Goal: Transaction & Acquisition: Book appointment/travel/reservation

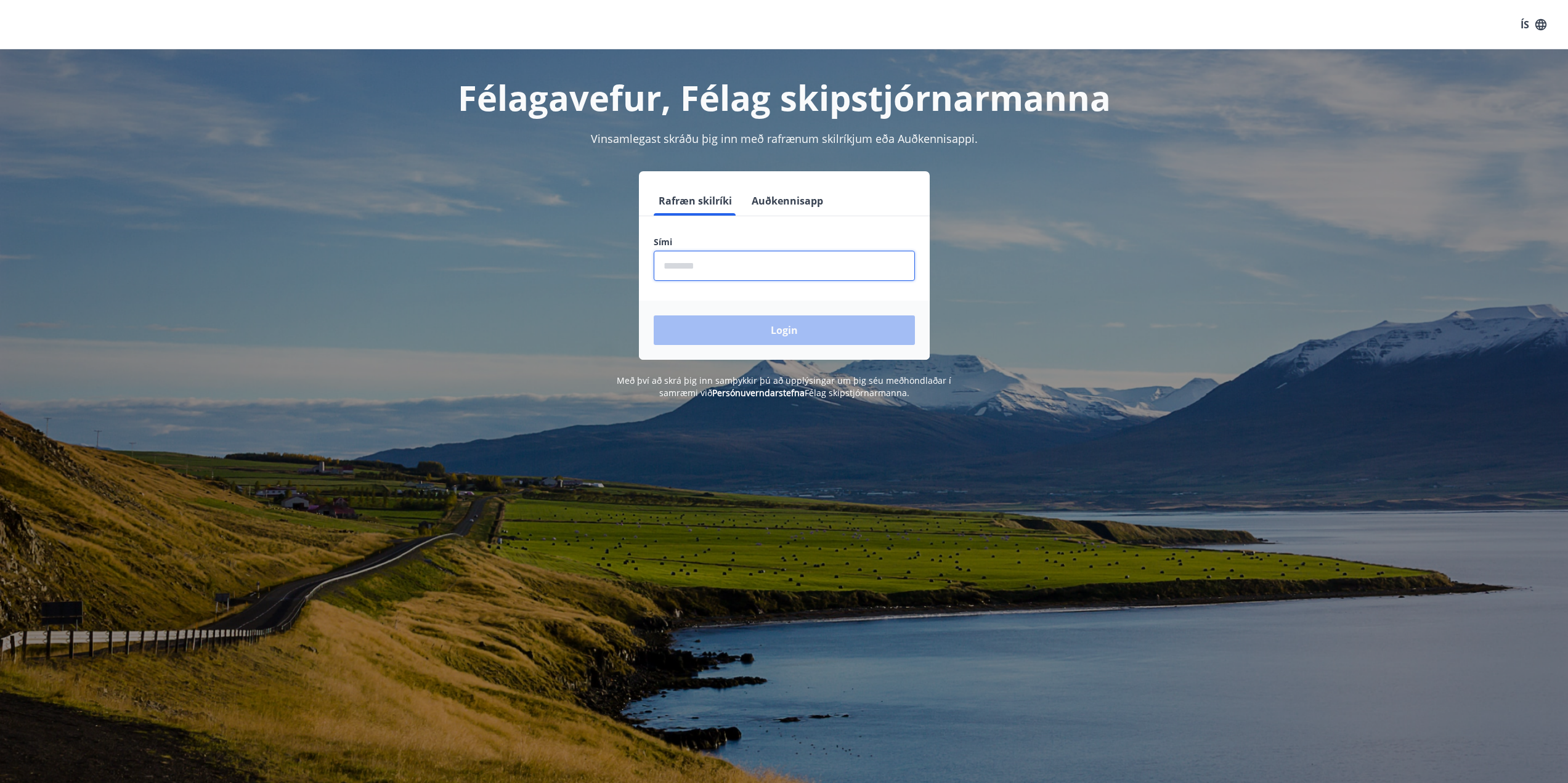
click at [723, 268] on input "phone" at bounding box center [784, 266] width 261 height 30
type input "********"
click at [725, 328] on button "Login" at bounding box center [784, 330] width 261 height 30
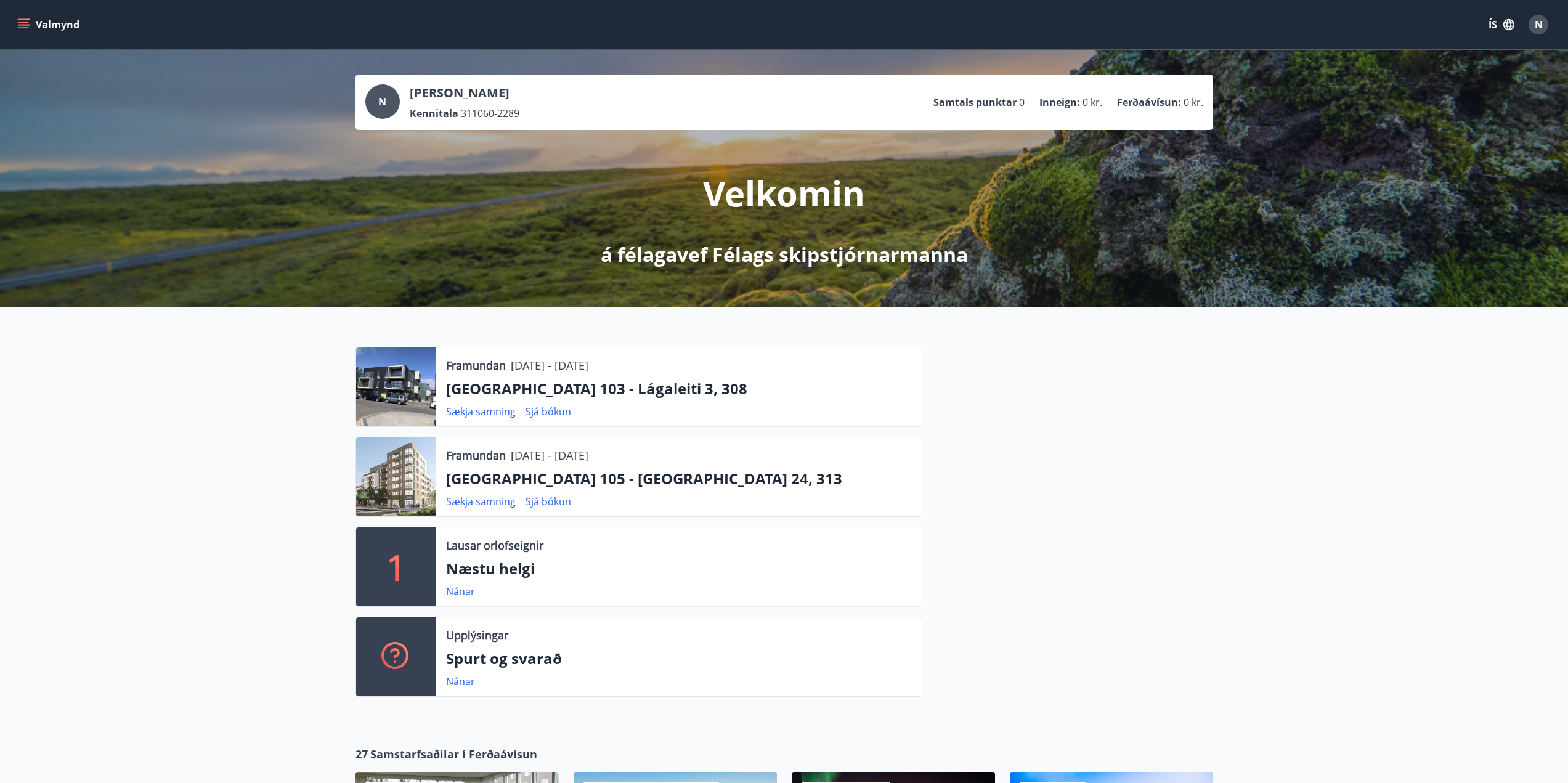
click at [26, 23] on icon "menu" at bounding box center [23, 24] width 12 height 12
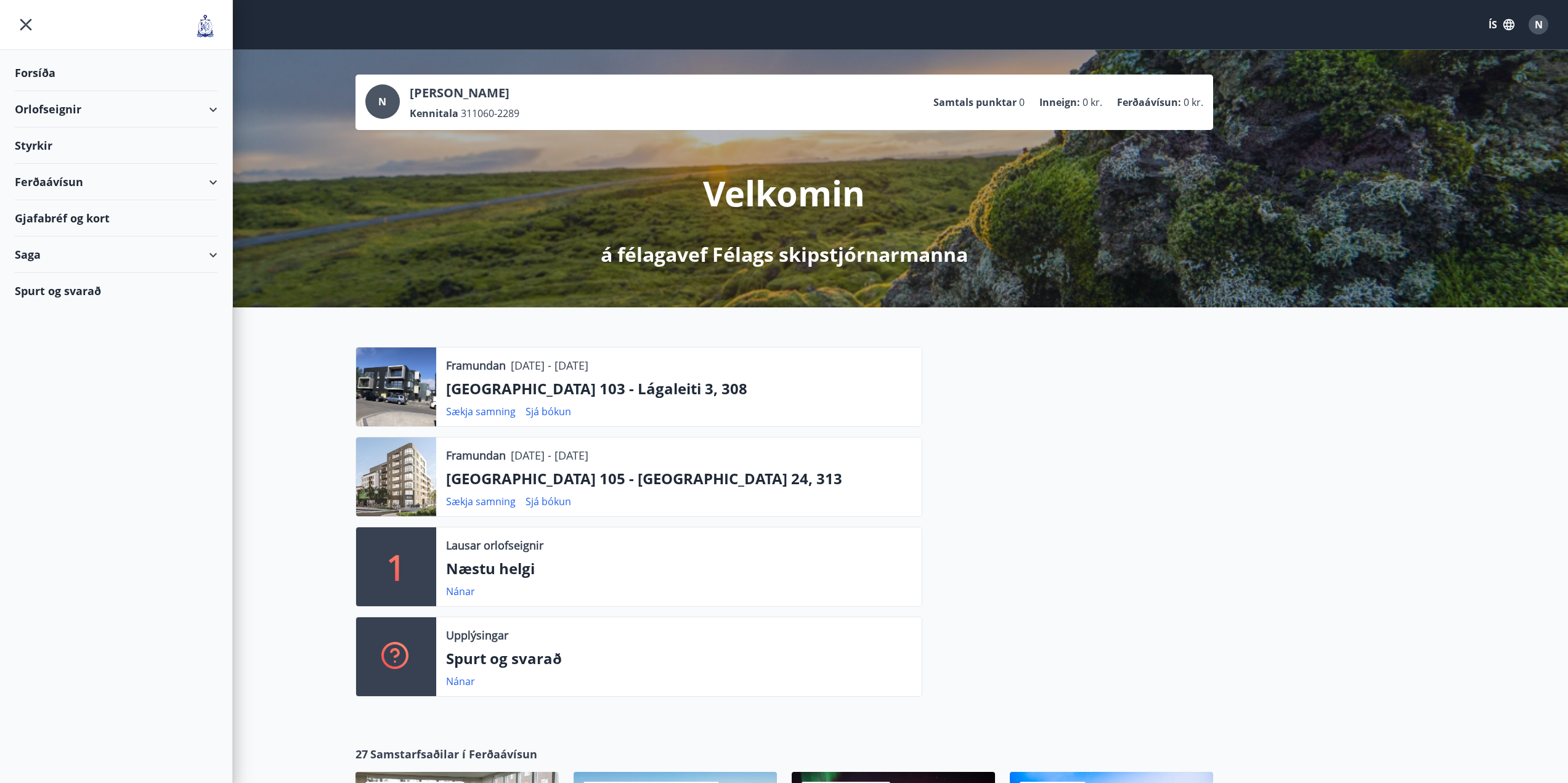
click at [37, 252] on div "Saga" at bounding box center [117, 255] width 203 height 37
click at [54, 313] on div "Bókanir" at bounding box center [116, 312] width 183 height 26
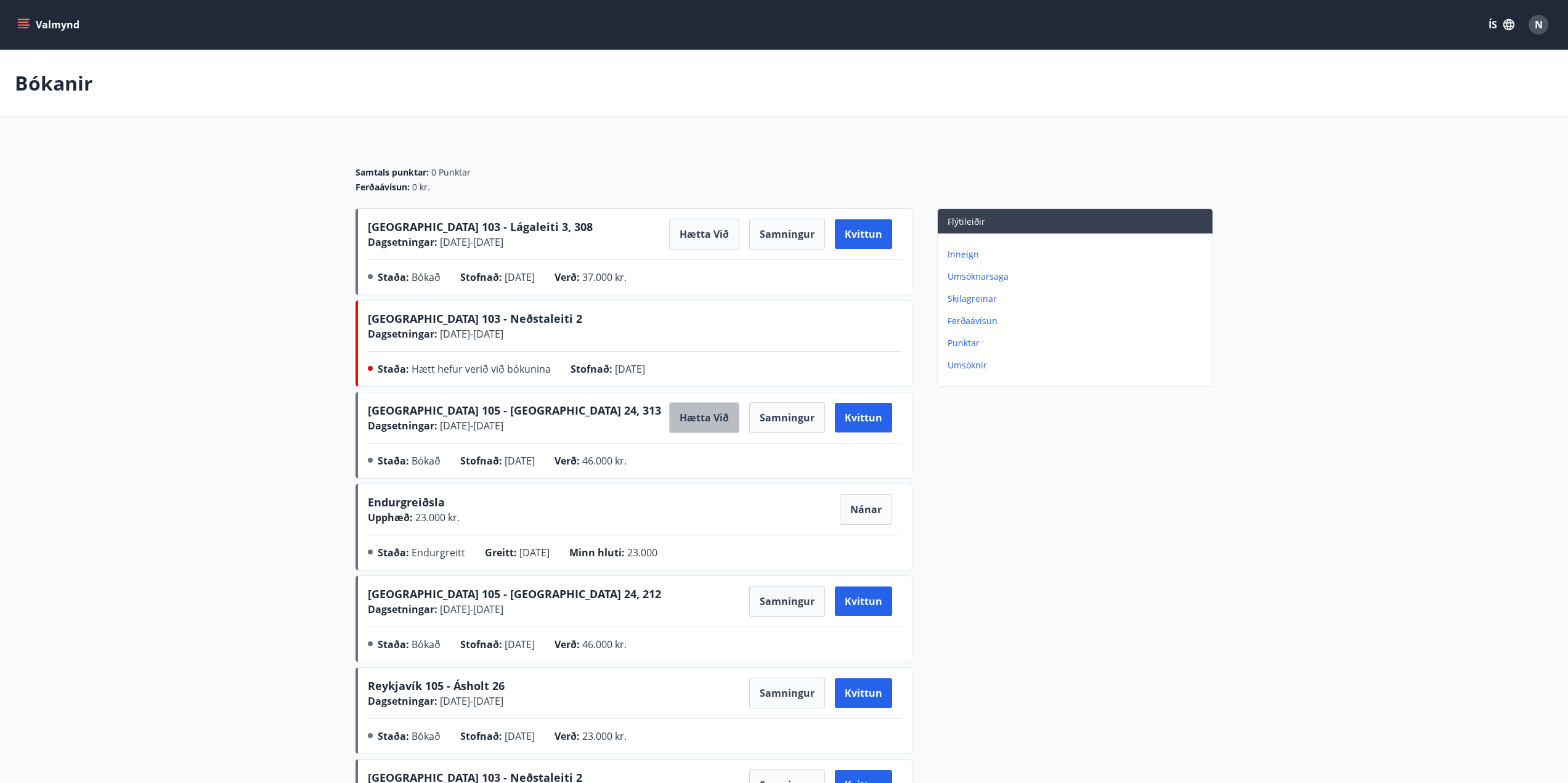
click at [713, 415] on button "Hætta við" at bounding box center [705, 418] width 70 height 31
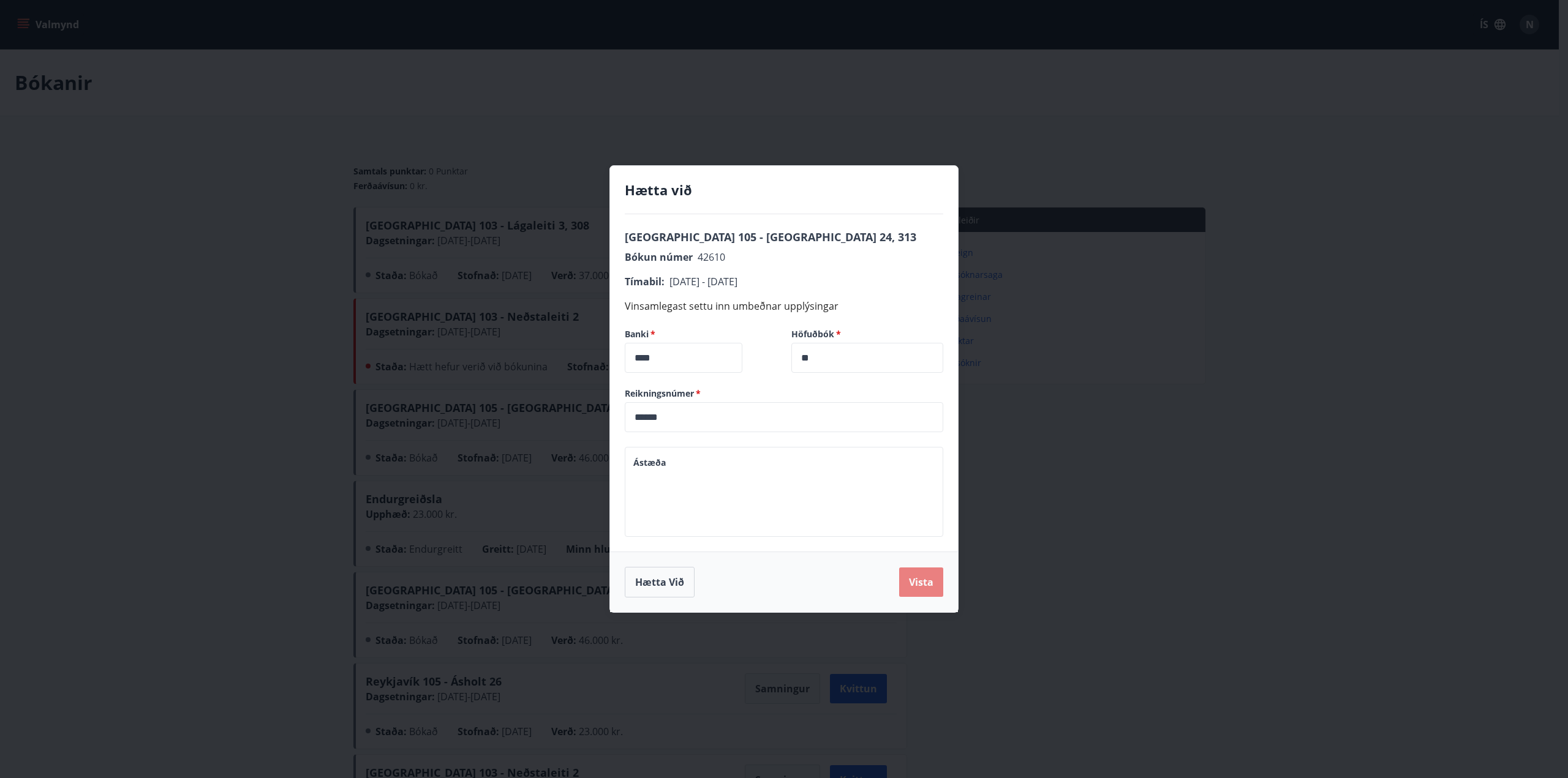
click at [919, 585] on button "Vista" at bounding box center [921, 582] width 44 height 29
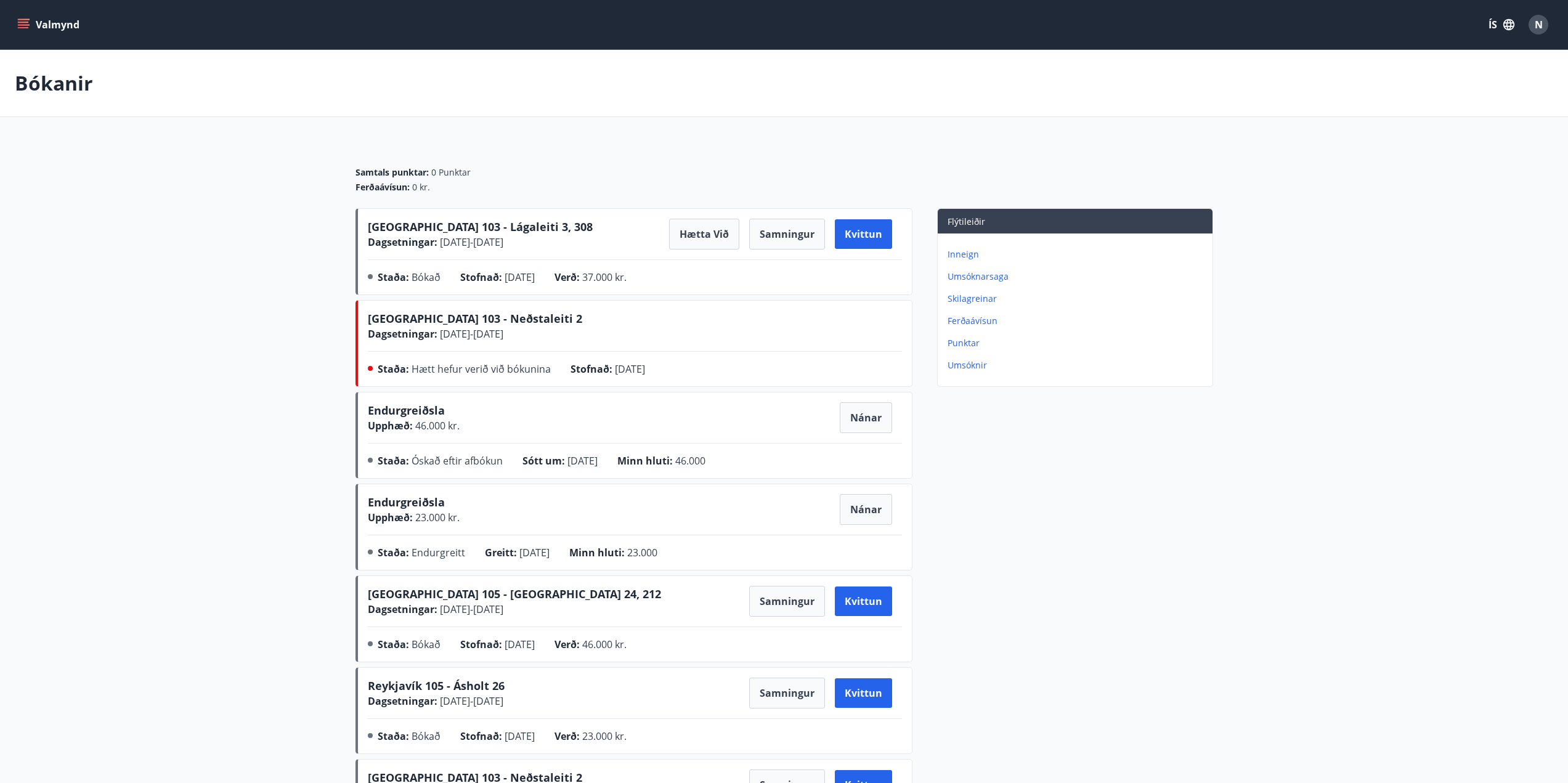
click at [970, 254] on p "Inneign" at bounding box center [1077, 254] width 260 height 12
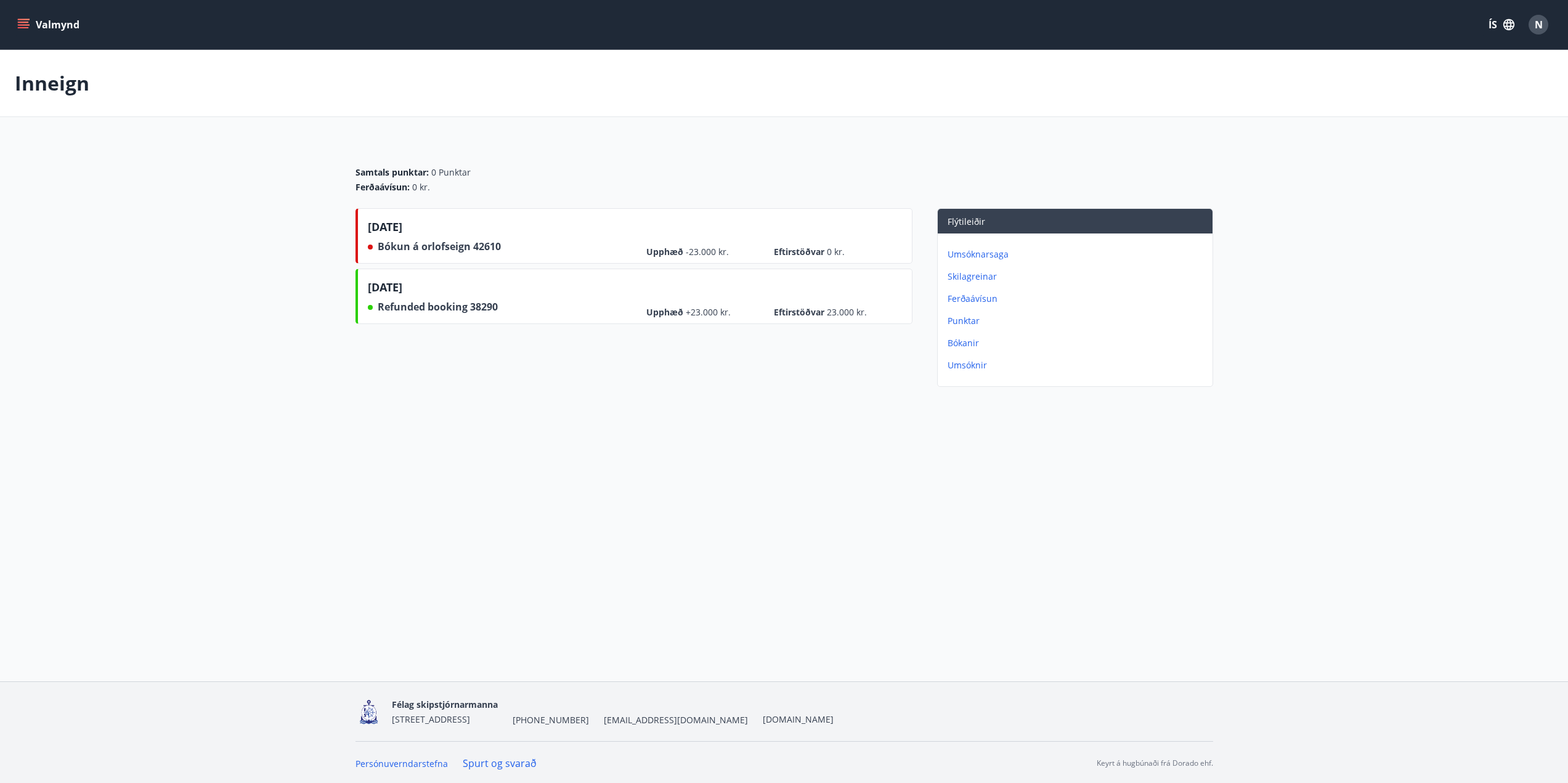
click at [26, 20] on icon "menu" at bounding box center [23, 24] width 12 height 12
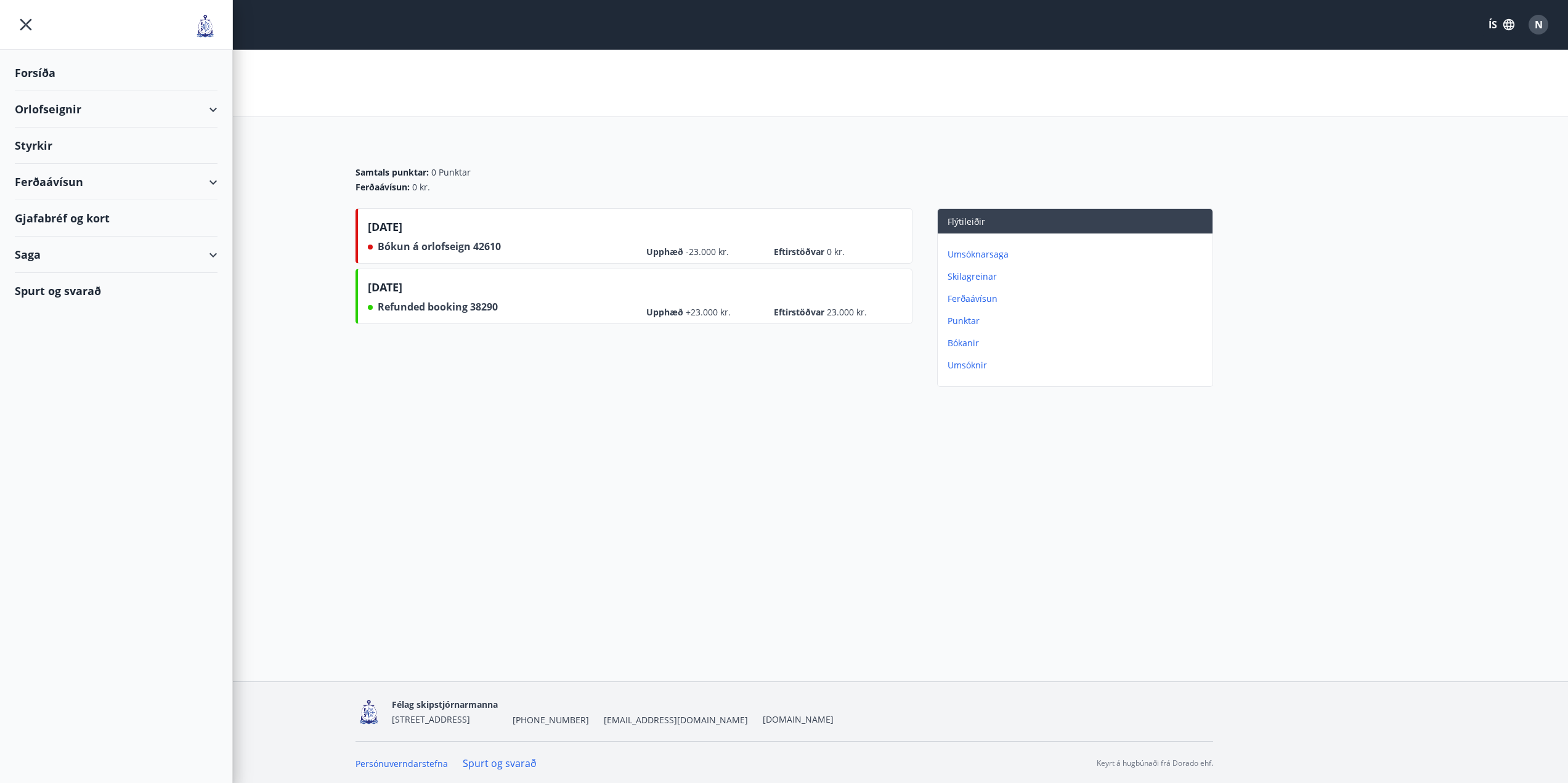
click at [40, 108] on div "Orlofseignir" at bounding box center [117, 109] width 203 height 37
click at [56, 169] on div "Bókunardagatal" at bounding box center [116, 166] width 183 height 26
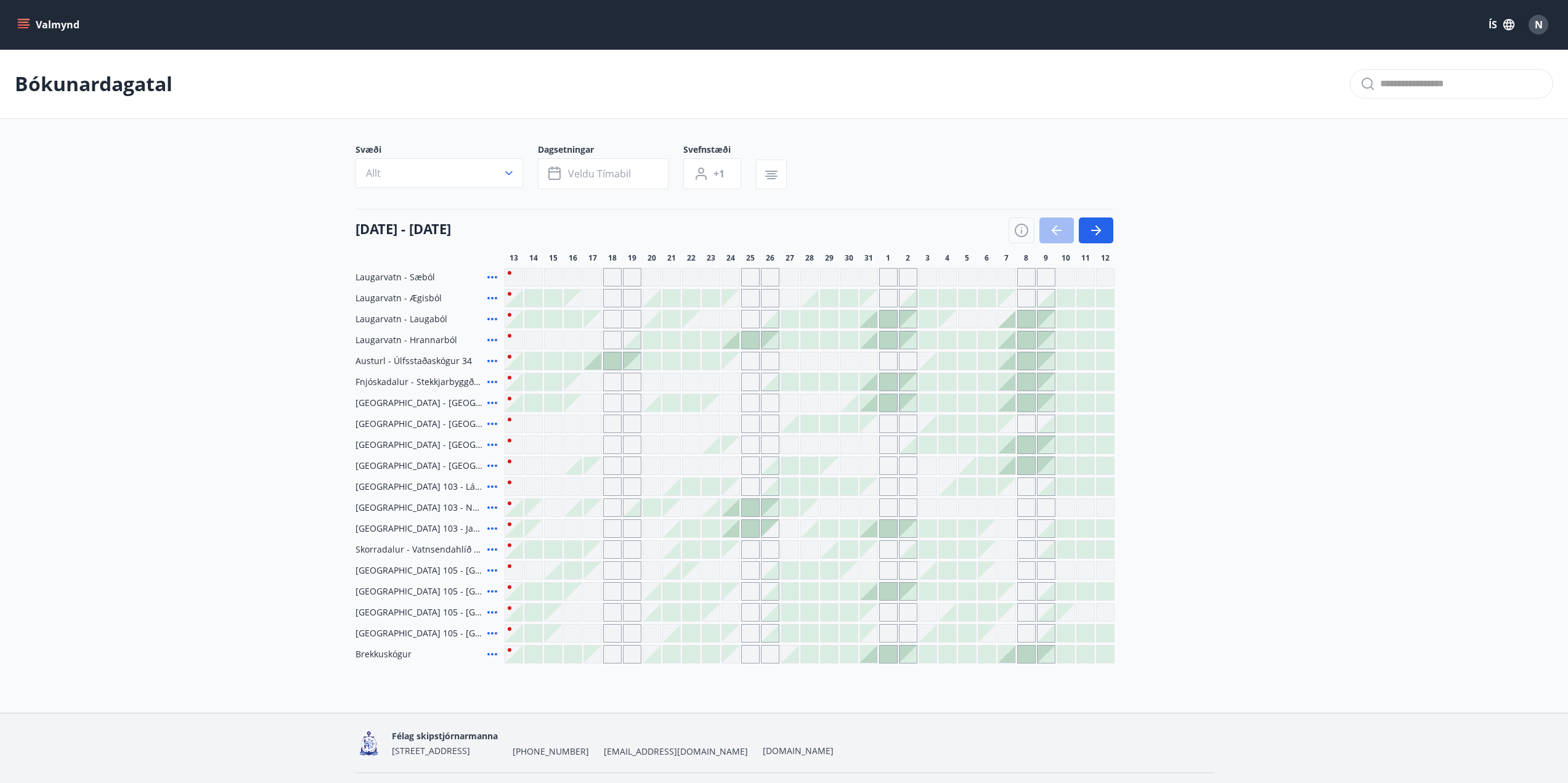
click at [673, 527] on div at bounding box center [672, 529] width 18 height 18
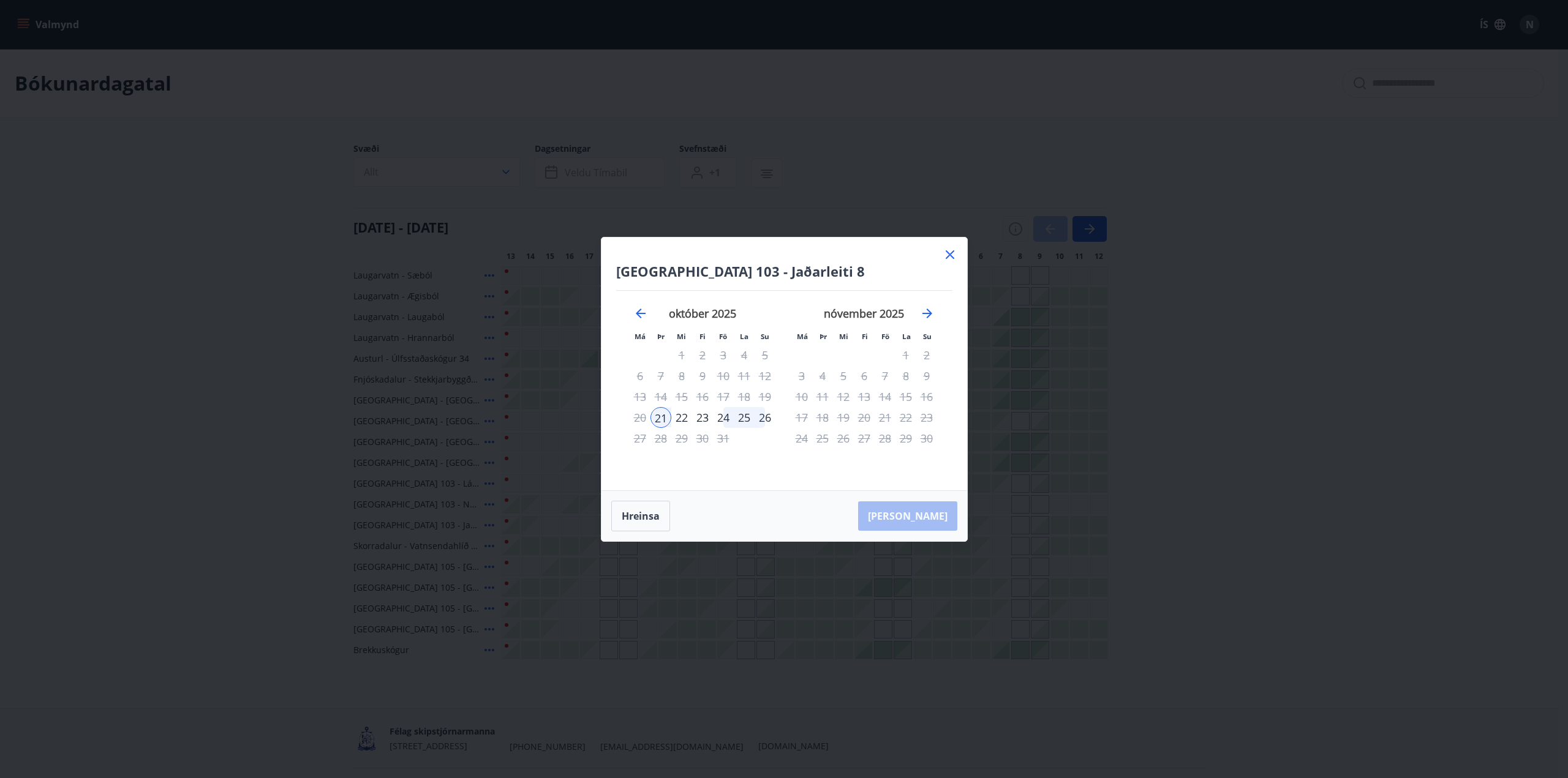
click at [746, 418] on div "25" at bounding box center [744, 418] width 21 height 21
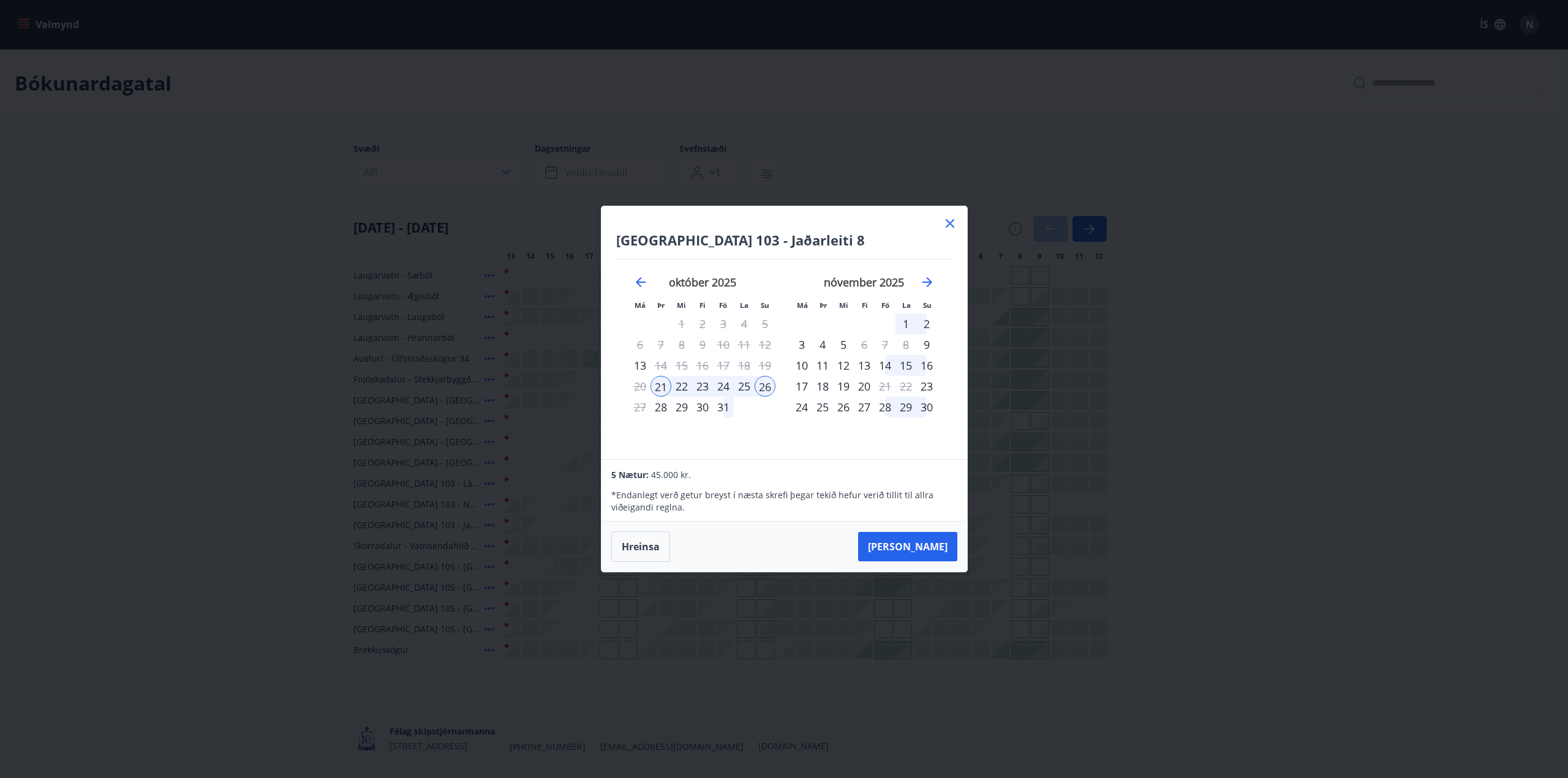
click at [743, 383] on div "25" at bounding box center [744, 387] width 21 height 21
click at [620, 542] on button "Hreinsa" at bounding box center [641, 546] width 59 height 31
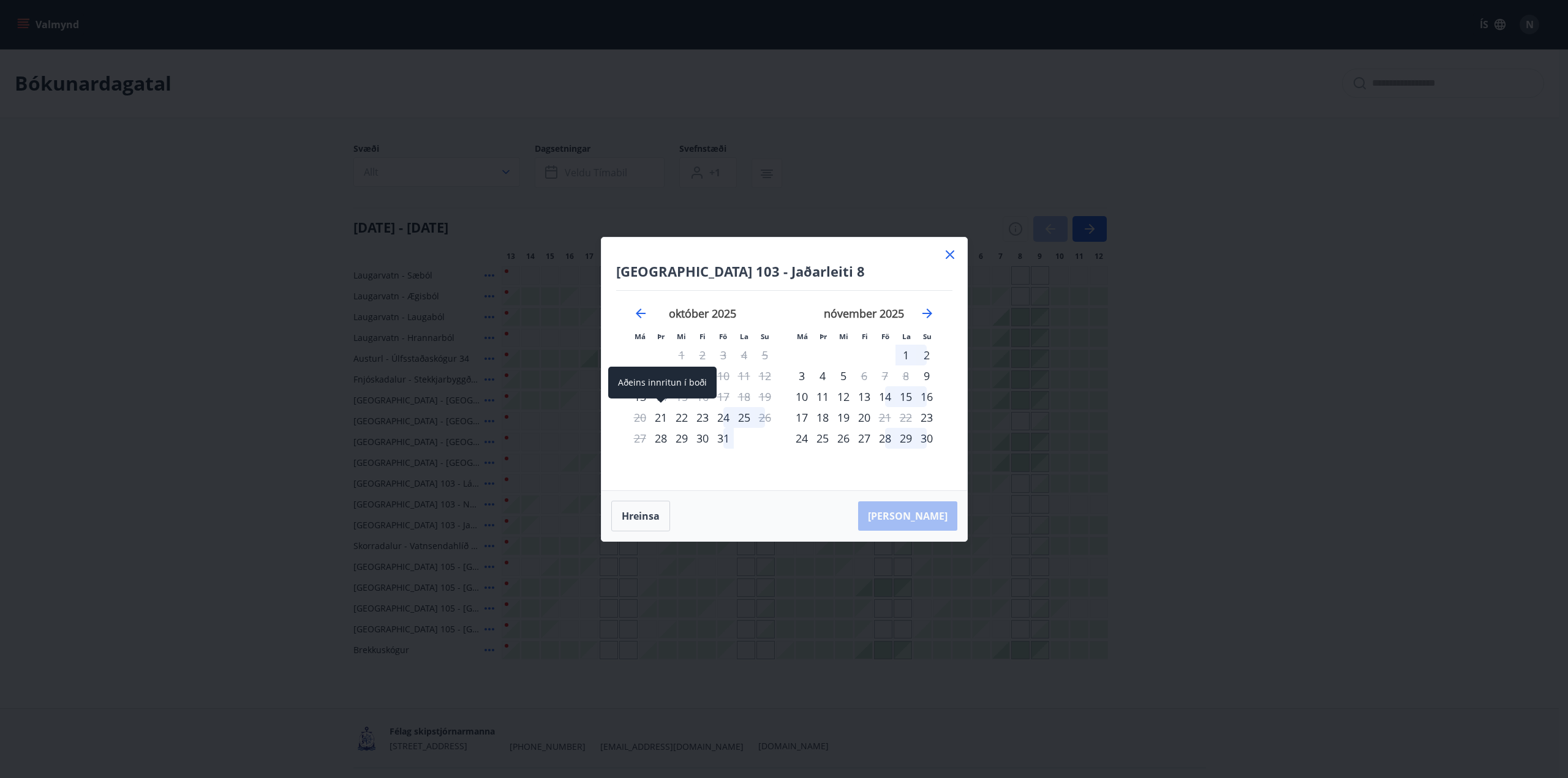
click at [660, 414] on div "21" at bounding box center [661, 418] width 21 height 21
click at [743, 415] on div "25" at bounding box center [744, 418] width 21 height 21
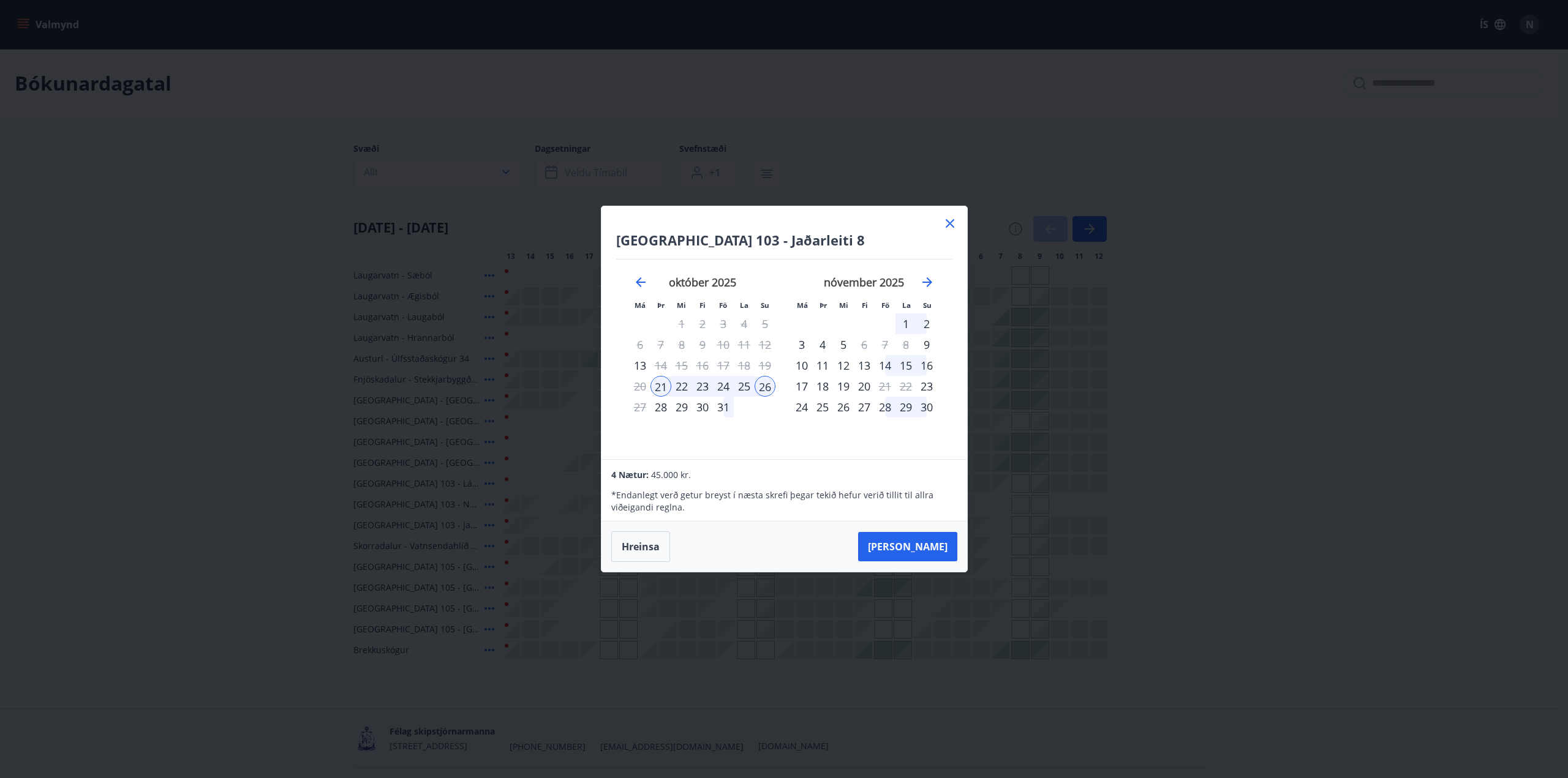
click at [906, 544] on button "[PERSON_NAME]" at bounding box center [907, 546] width 99 height 29
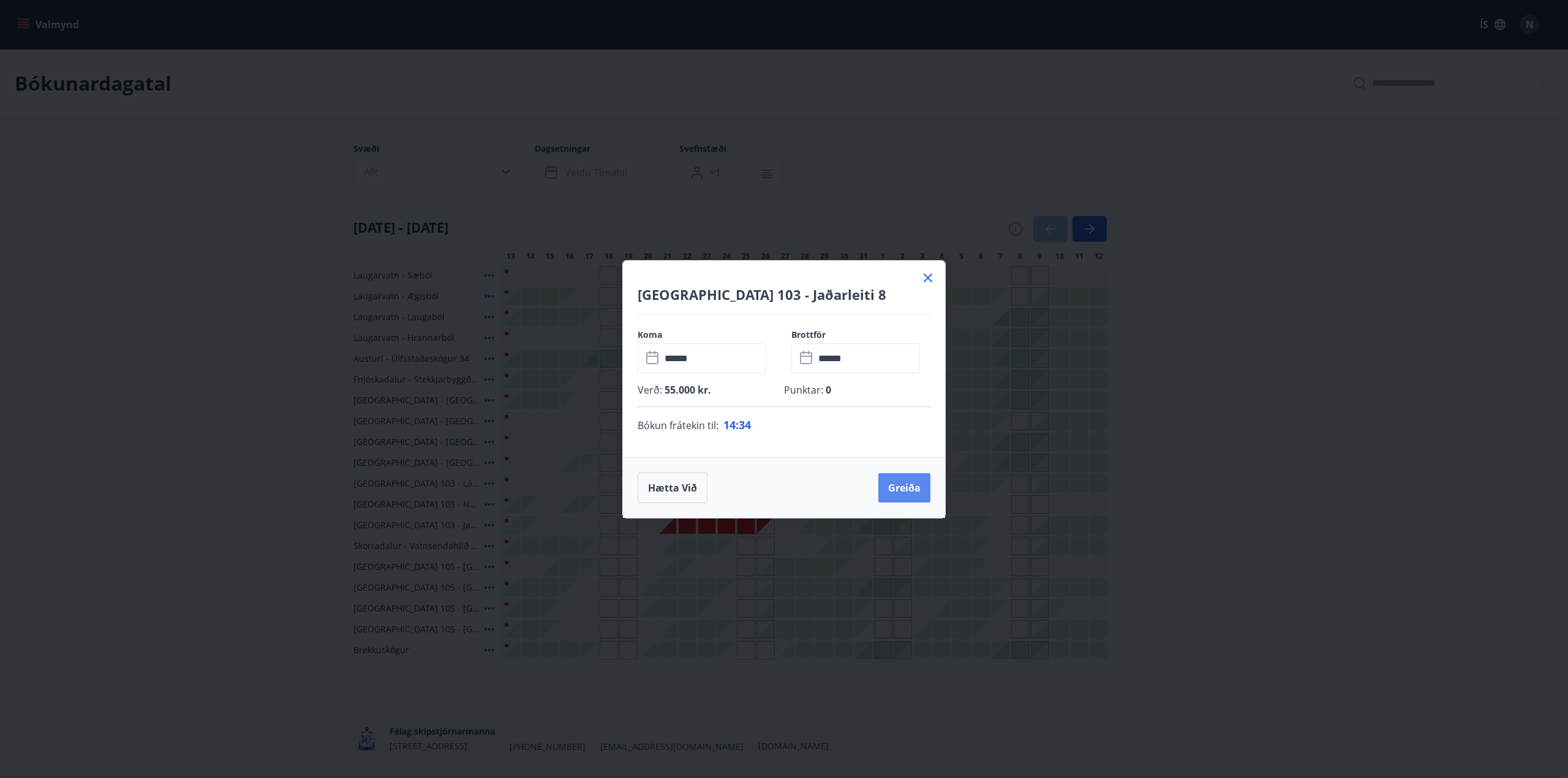
click at [894, 487] on button "Greiða" at bounding box center [905, 487] width 52 height 29
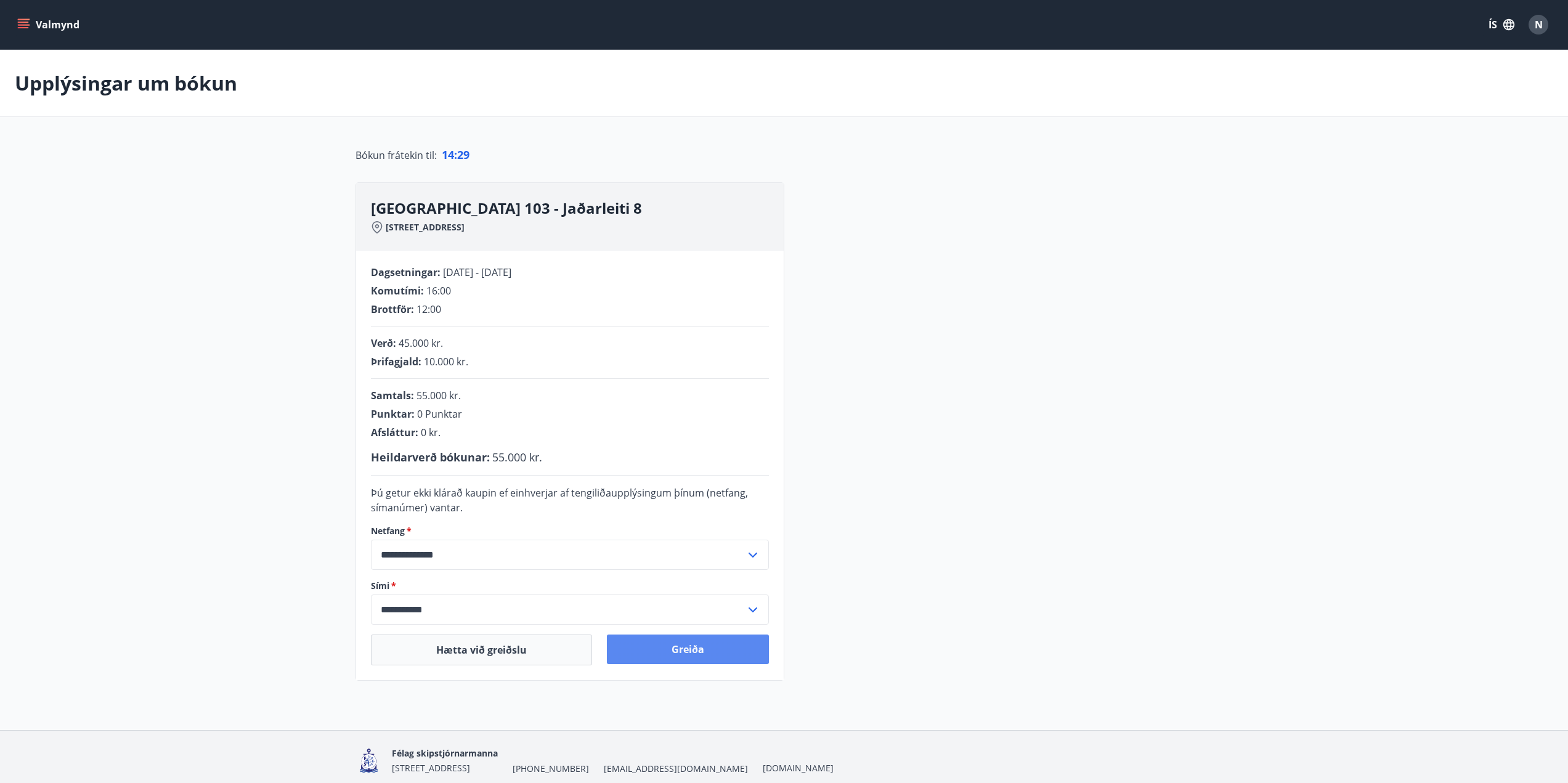
click at [703, 650] on button "Greiða" at bounding box center [688, 649] width 162 height 30
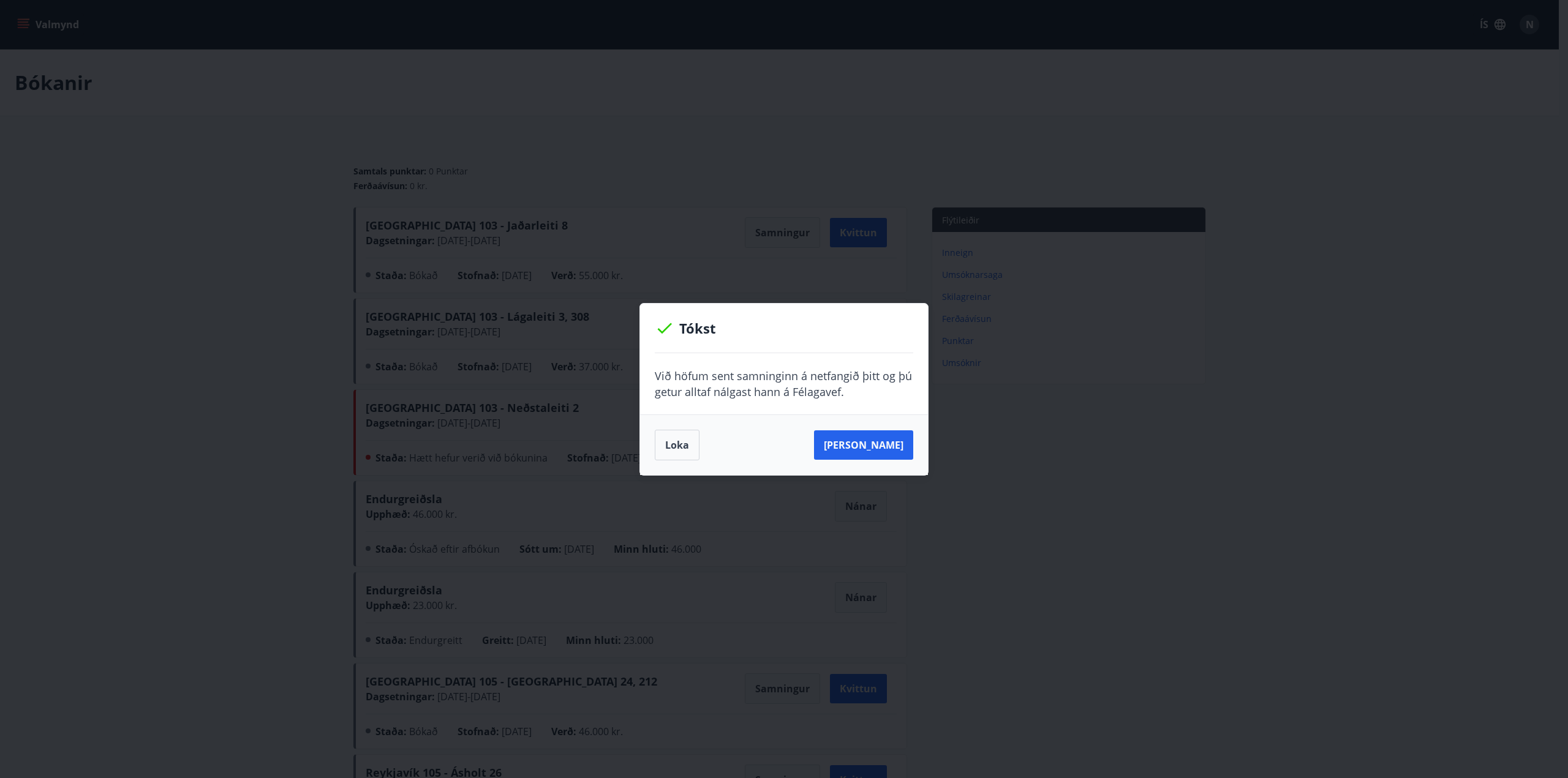
click at [652, 445] on div "[PERSON_NAME]" at bounding box center [784, 445] width 288 height 60
click at [672, 444] on button "Loka" at bounding box center [677, 445] width 44 height 31
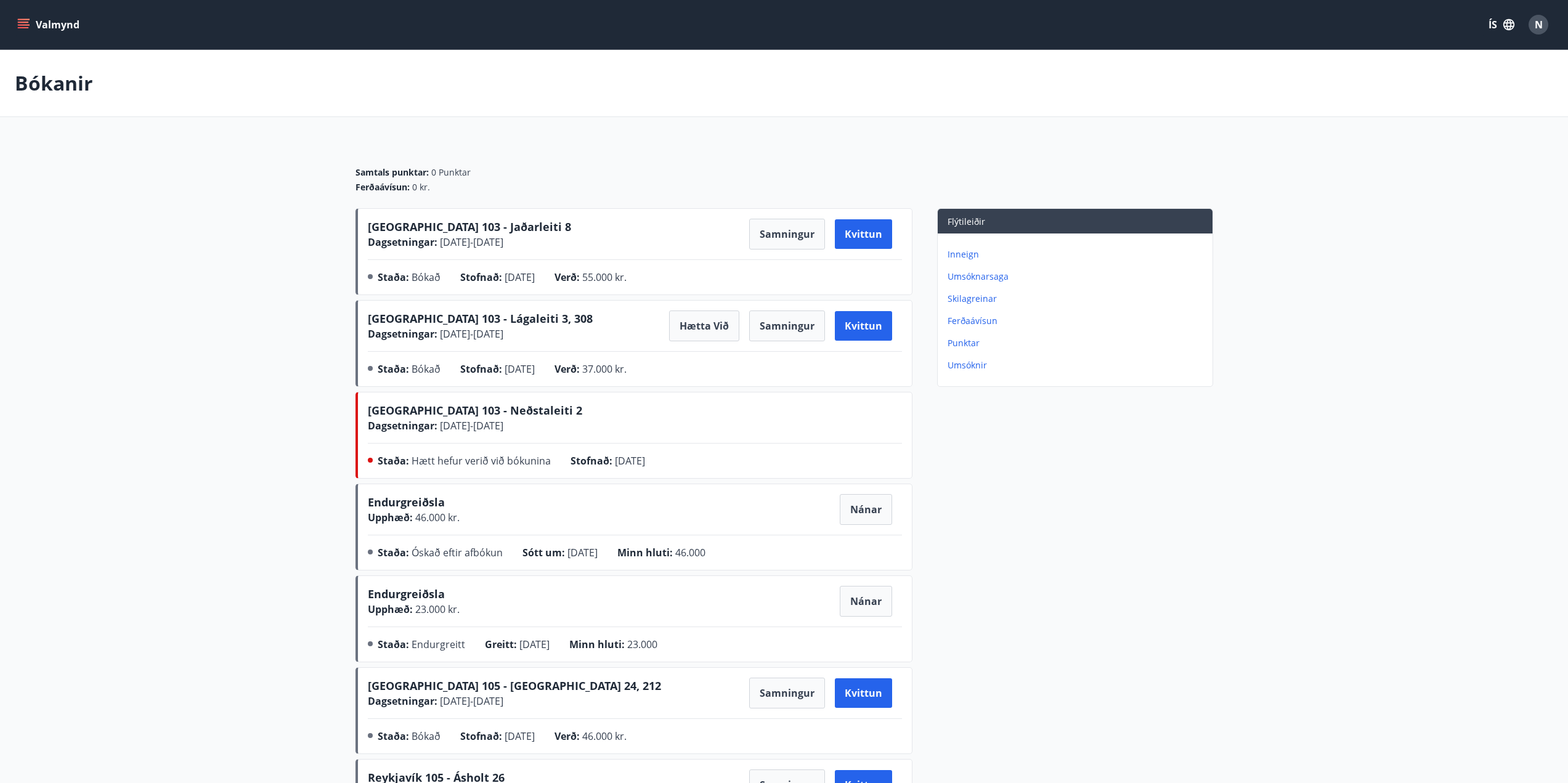
click at [19, 20] on icon "menu" at bounding box center [24, 20] width 14 height 2
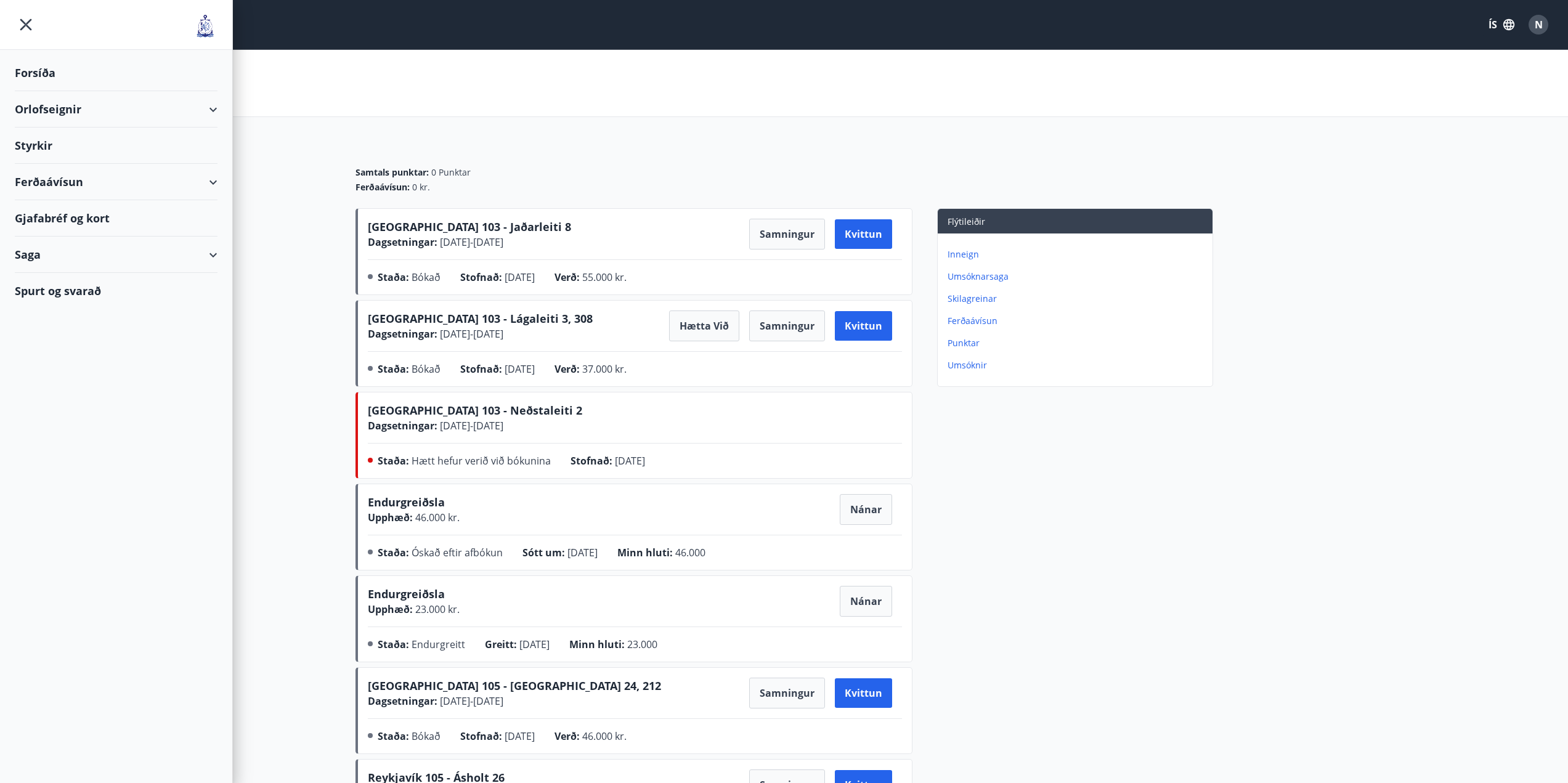
click at [45, 106] on div "Orlofseignir" at bounding box center [117, 109] width 203 height 37
click at [73, 171] on div "Bókunardagatal" at bounding box center [116, 166] width 183 height 26
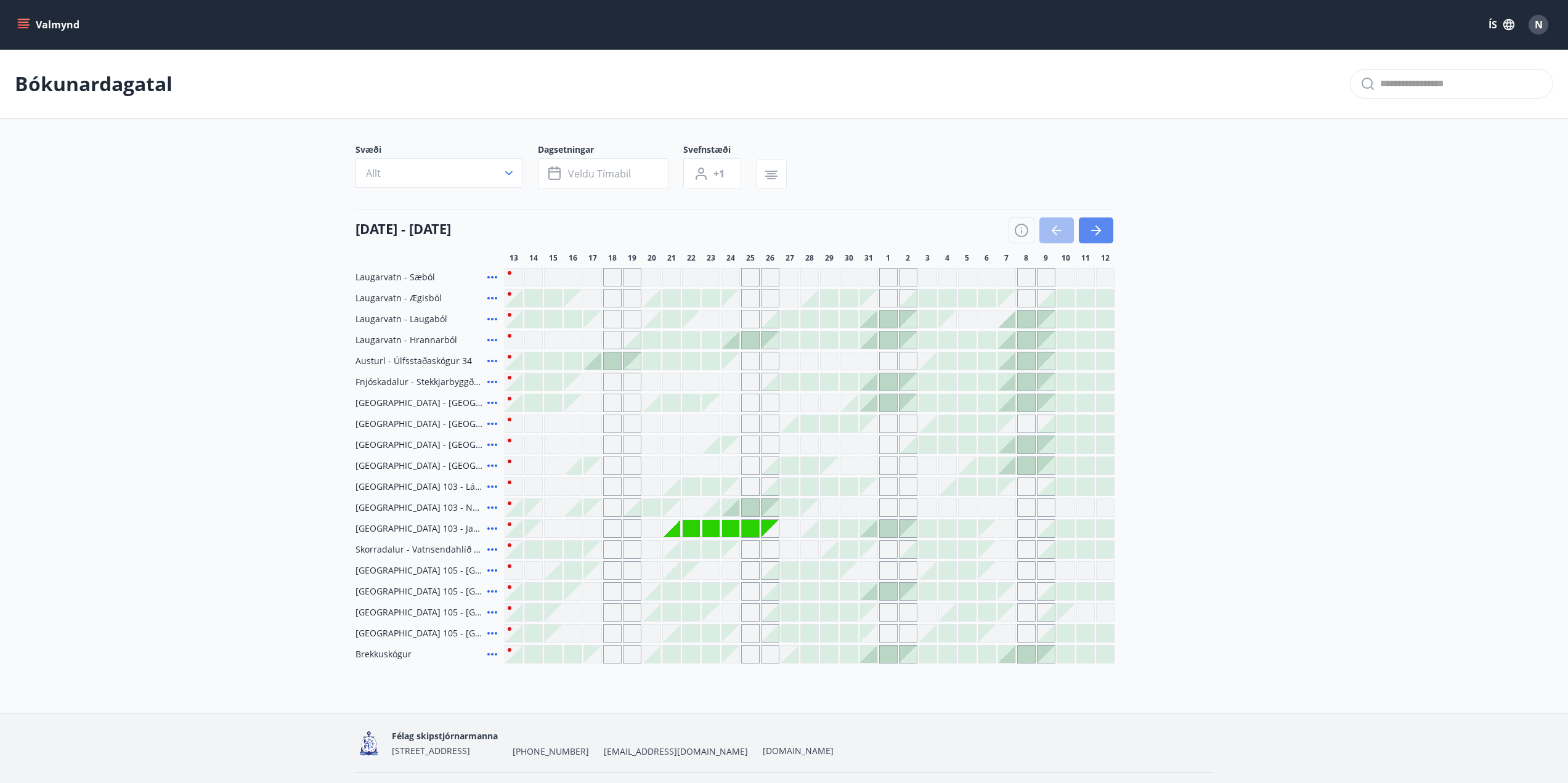
click at [1094, 231] on icon "button" at bounding box center [1096, 231] width 10 height 2
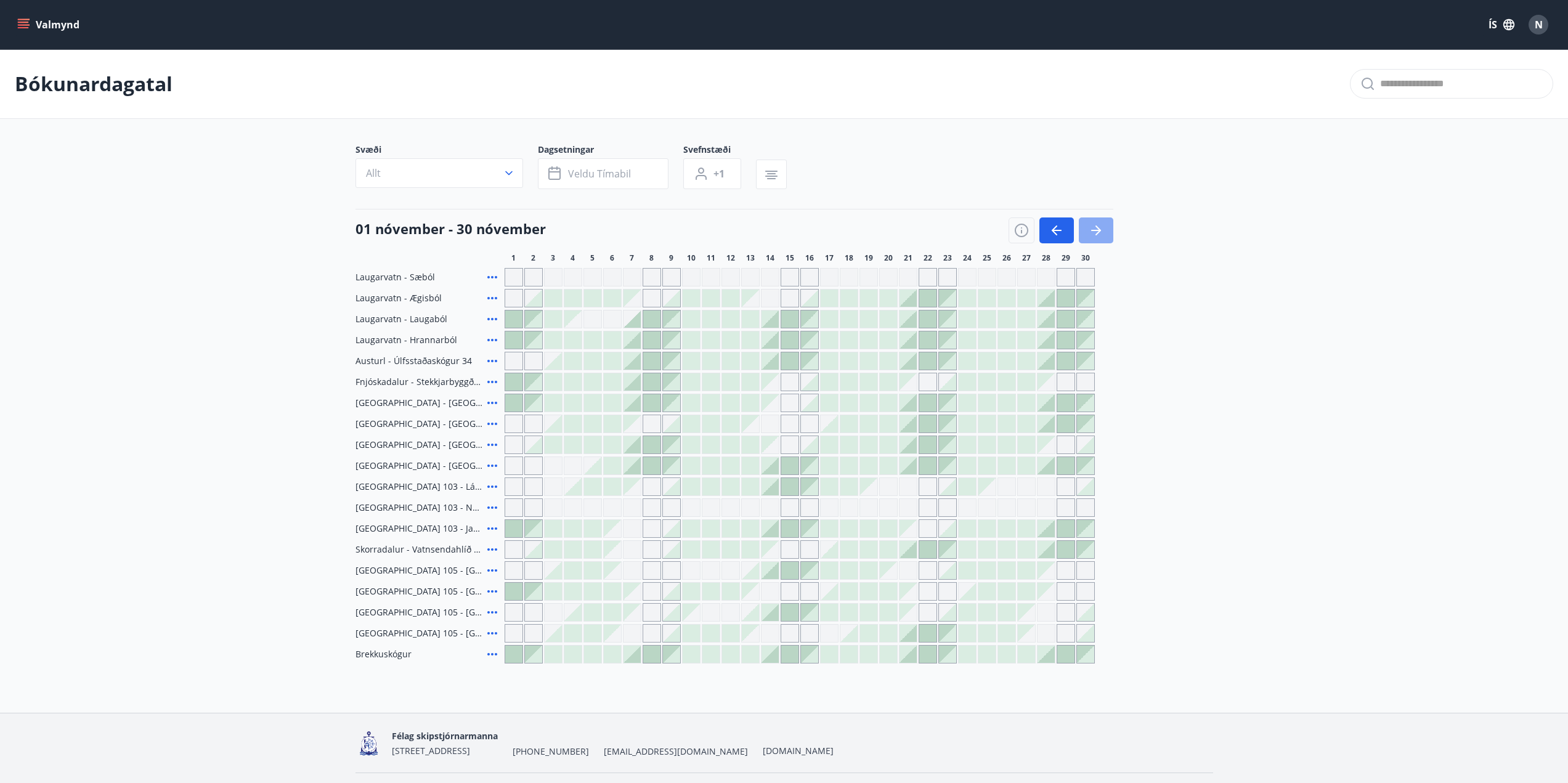
click at [1094, 231] on icon "button" at bounding box center [1096, 231] width 10 height 2
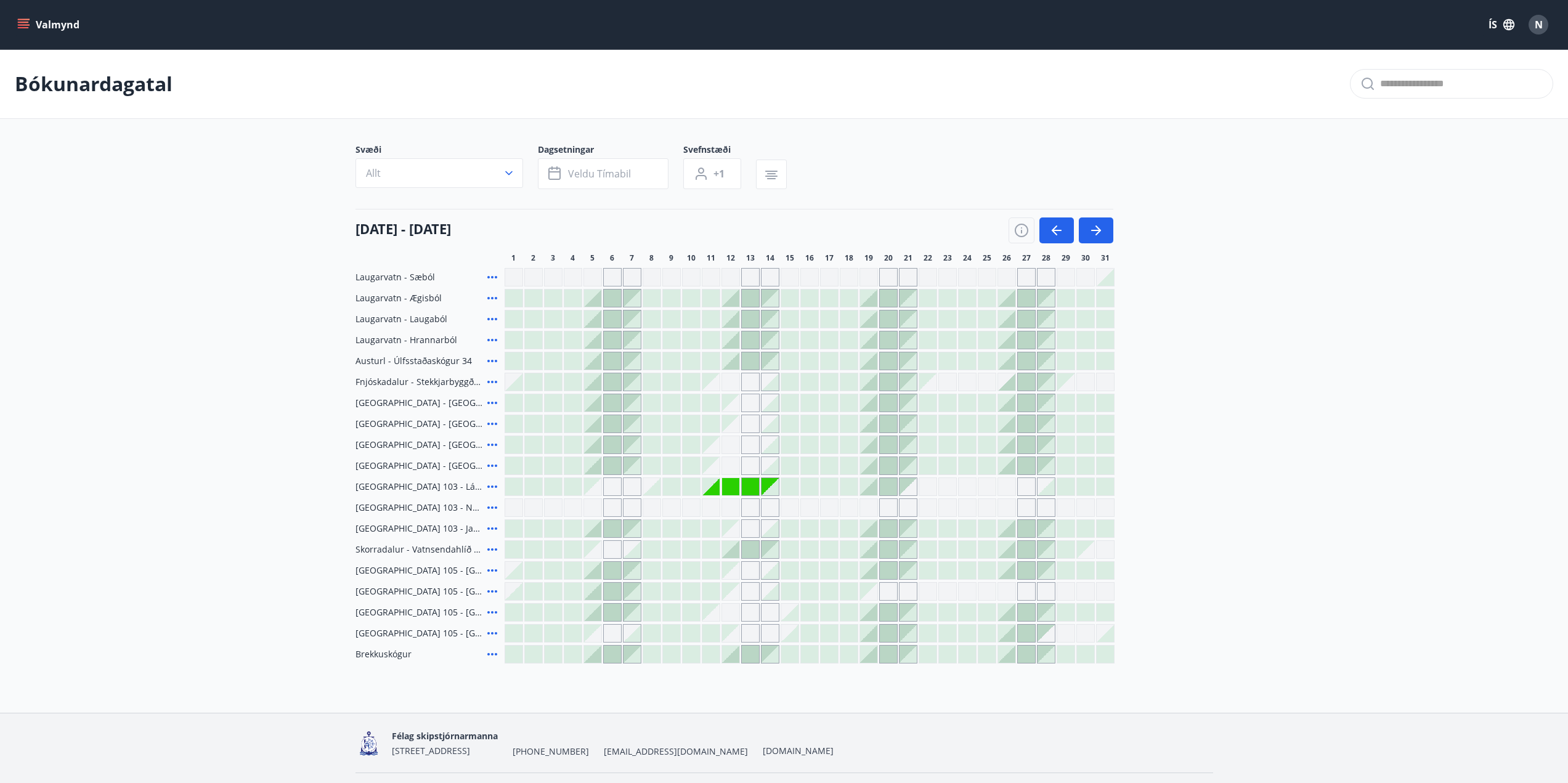
click at [1067, 614] on div at bounding box center [1066, 613] width 18 height 18
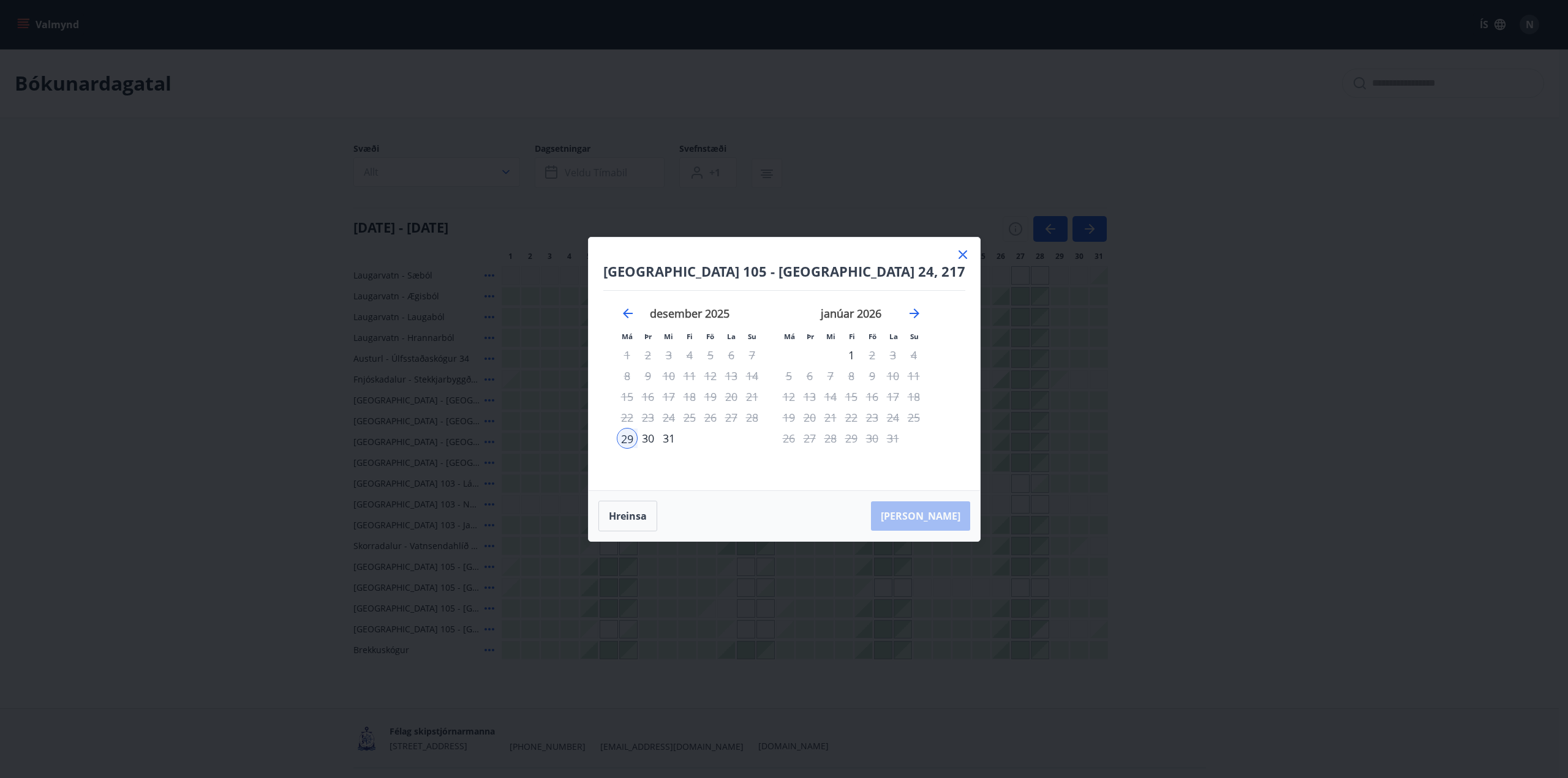
click at [959, 255] on icon at bounding box center [963, 254] width 9 height 9
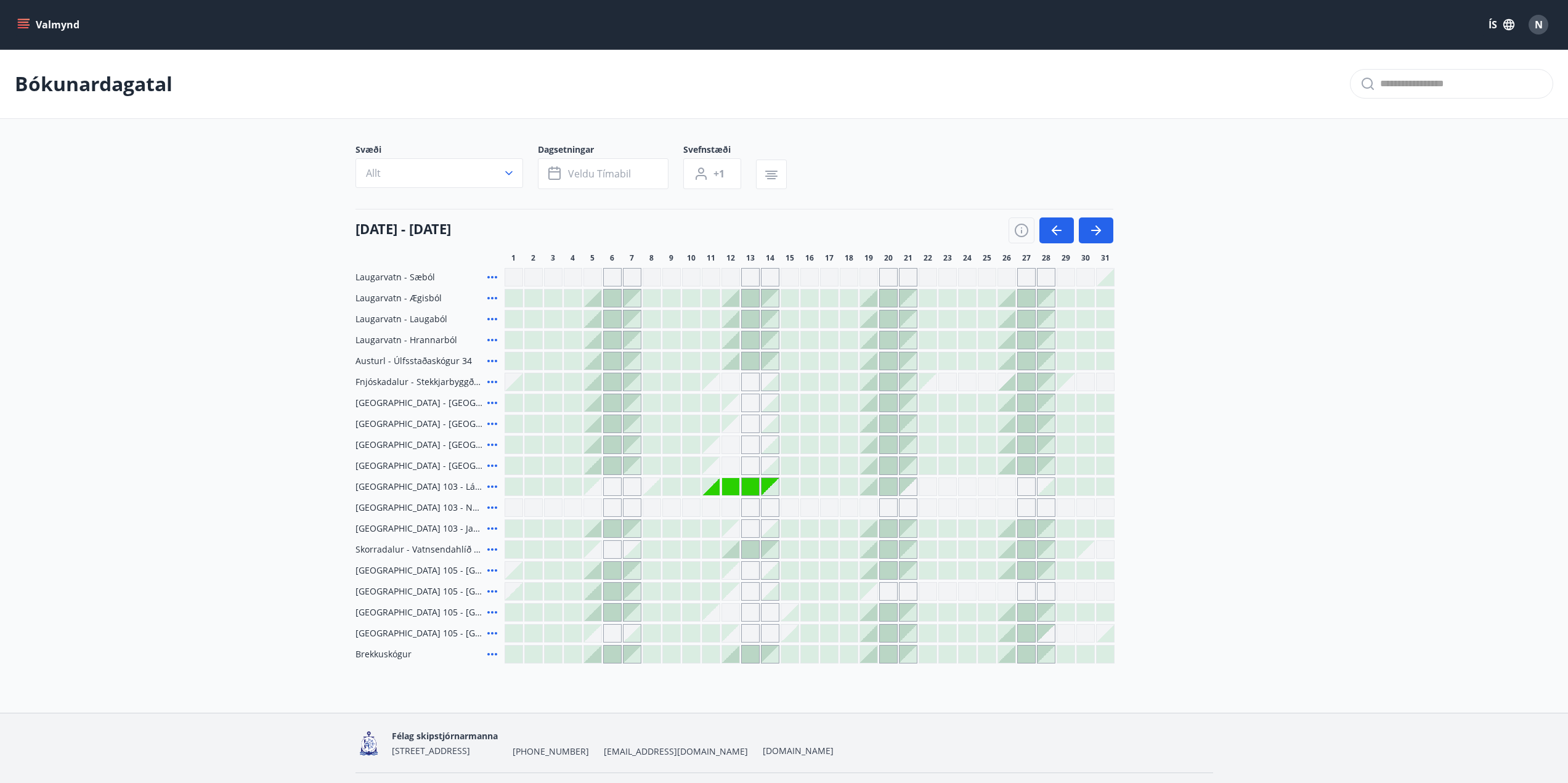
click at [1065, 572] on div at bounding box center [1066, 570] width 18 height 18
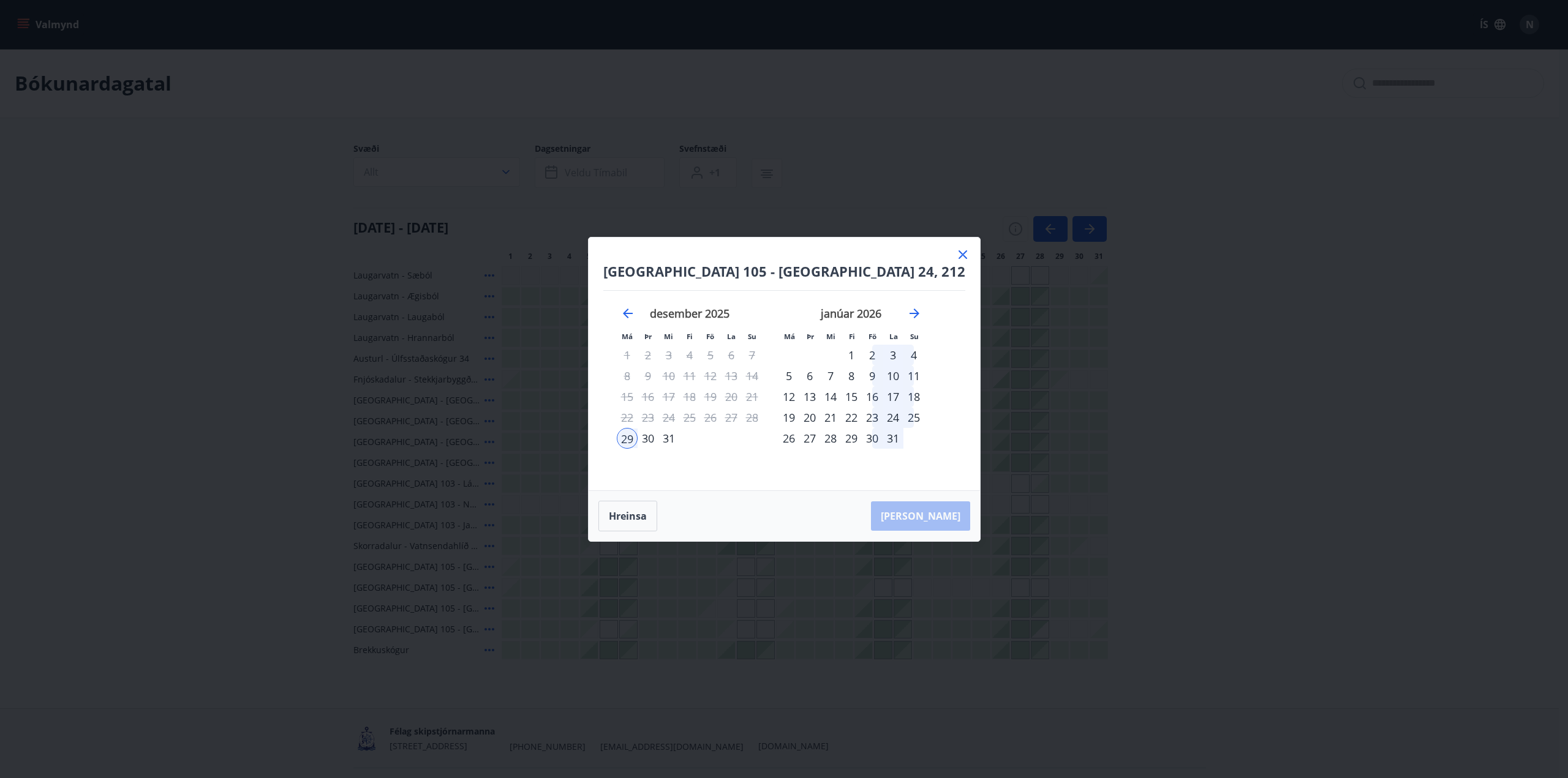
click at [956, 254] on icon at bounding box center [963, 255] width 15 height 15
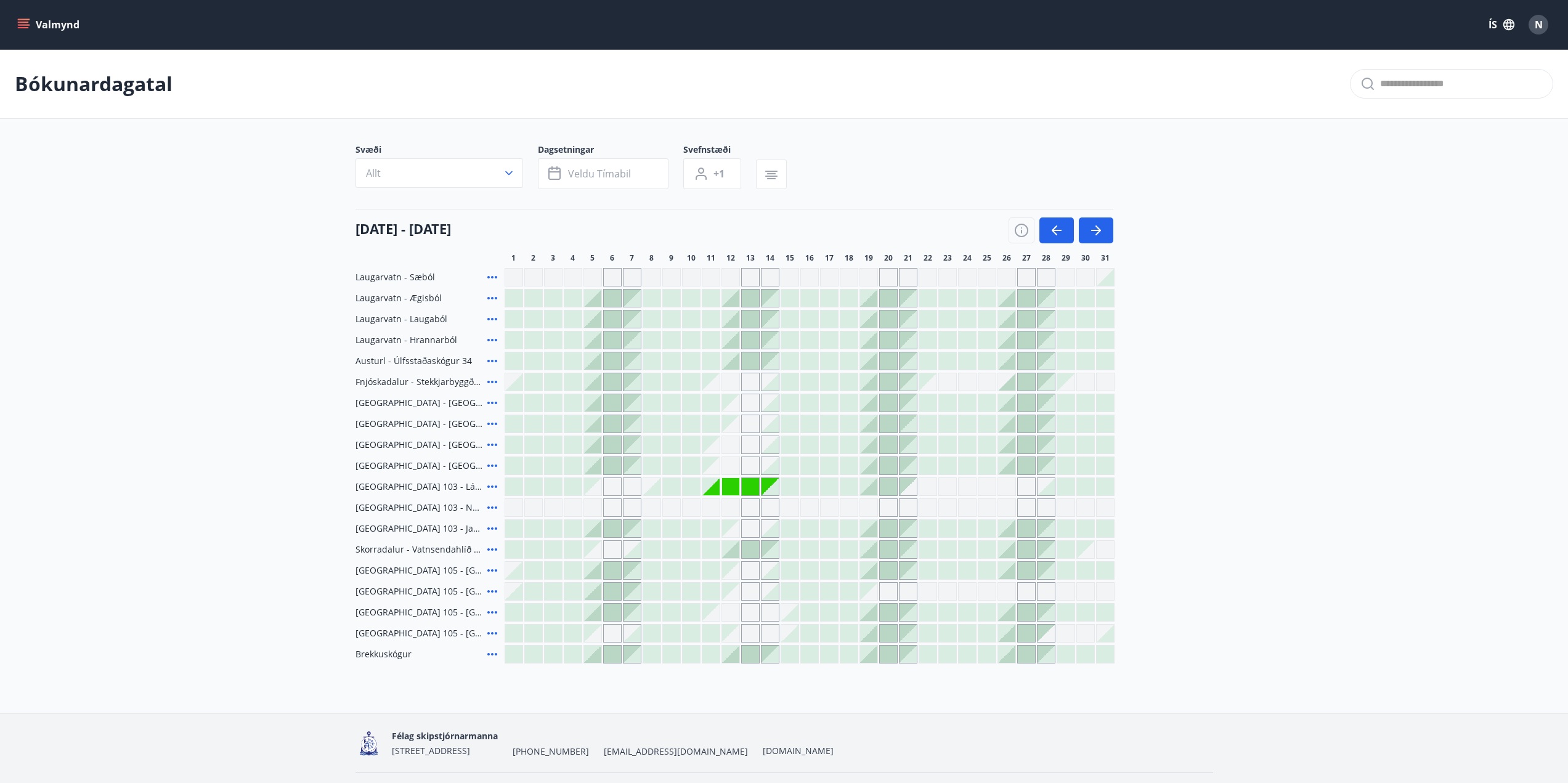
click at [23, 25] on icon "menu" at bounding box center [24, 25] width 14 height 2
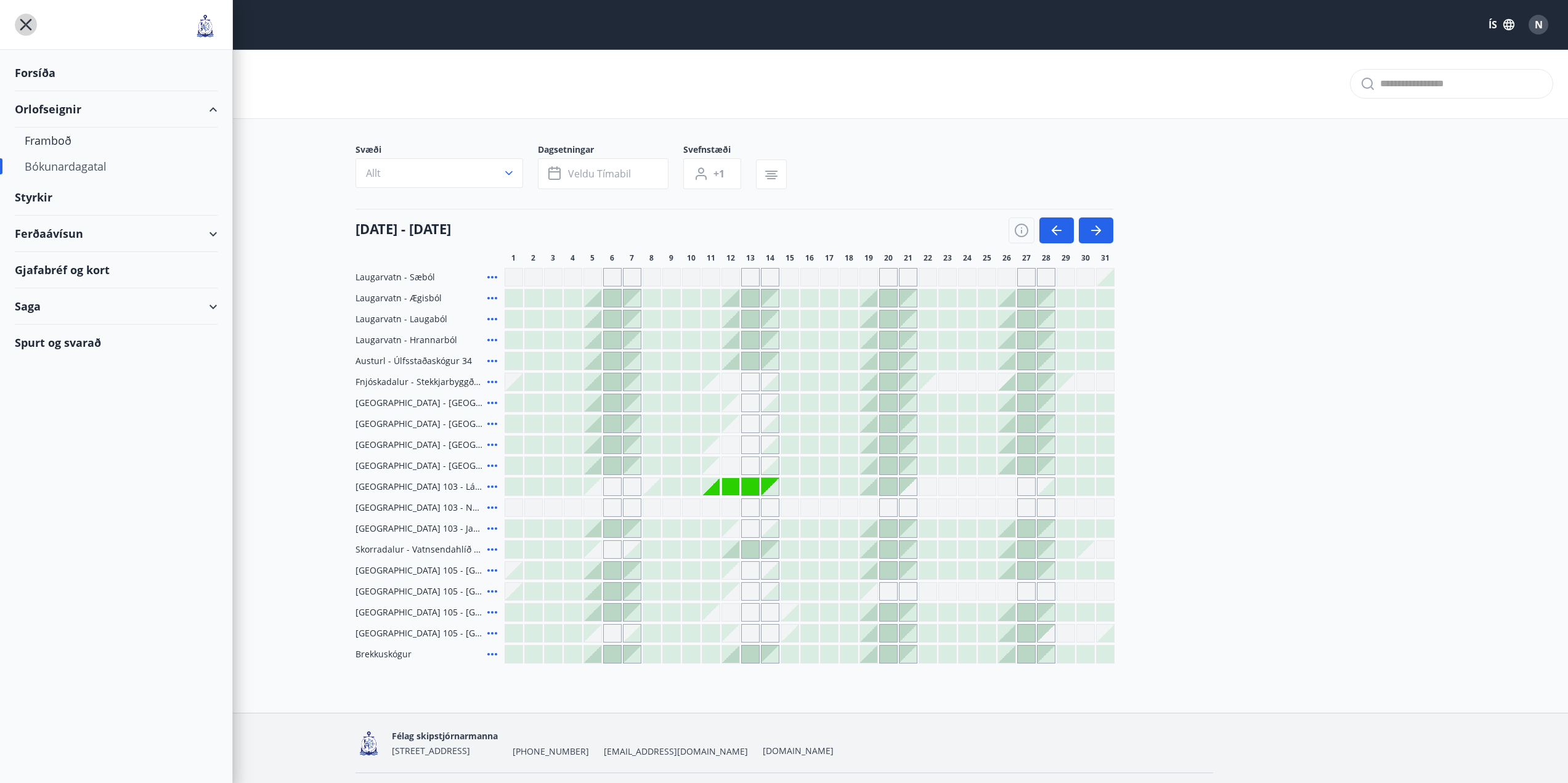
click at [25, 30] on icon "menu" at bounding box center [26, 25] width 22 height 22
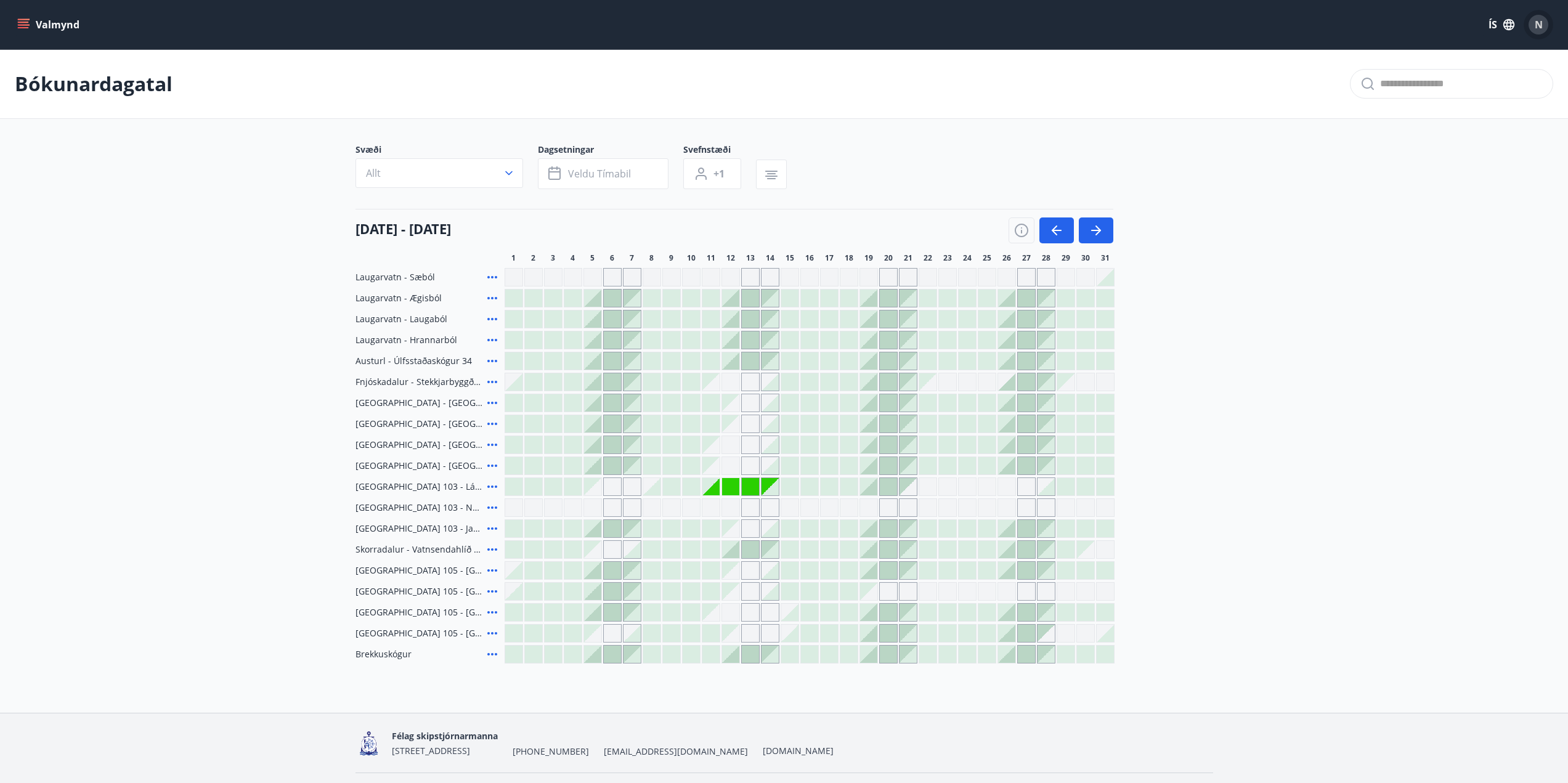
click at [1538, 26] on span "N" at bounding box center [1538, 24] width 8 height 14
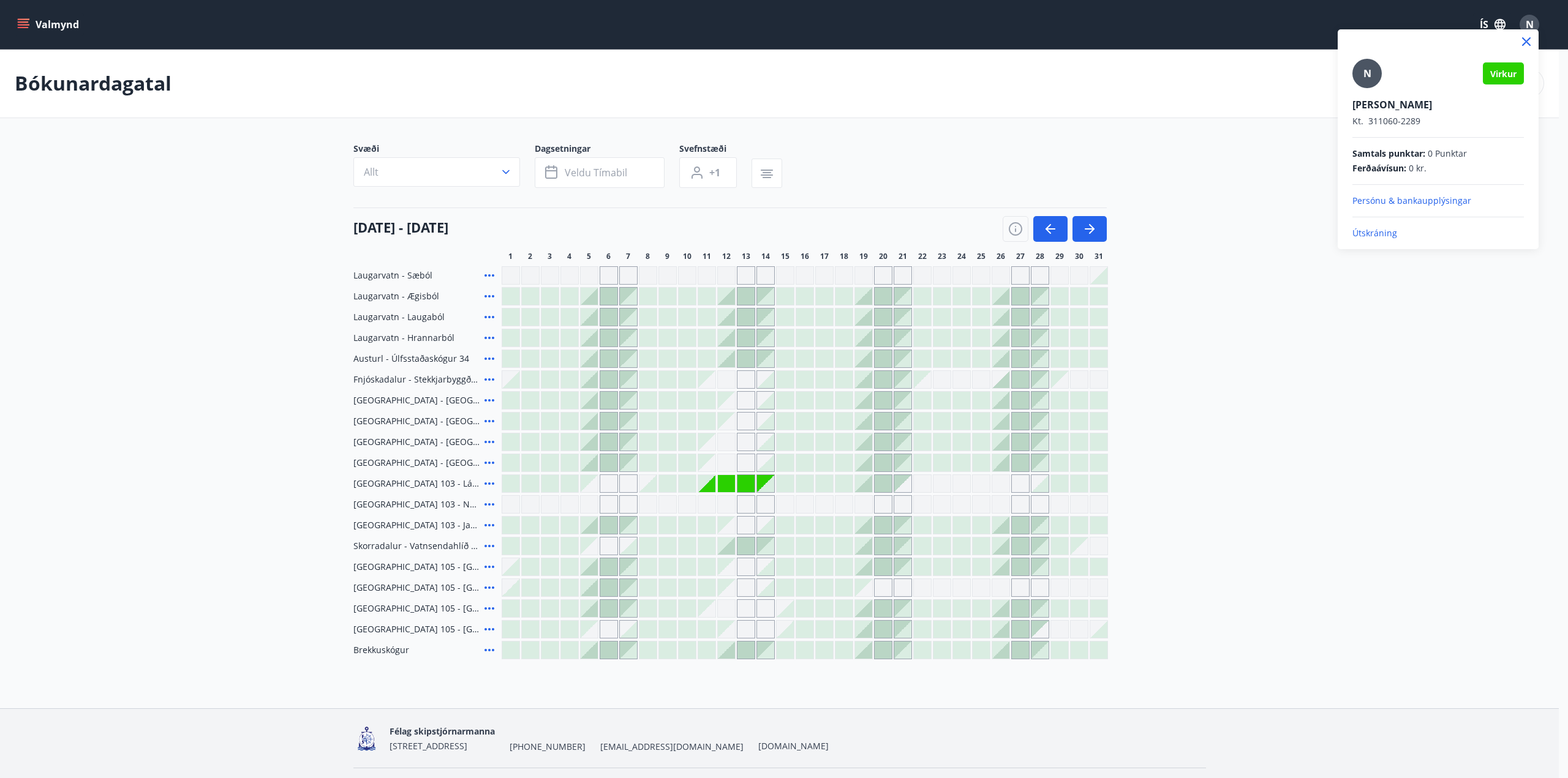
click at [1374, 231] on p "Útskráning" at bounding box center [1439, 233] width 172 height 12
